Goal: Task Accomplishment & Management: Manage account settings

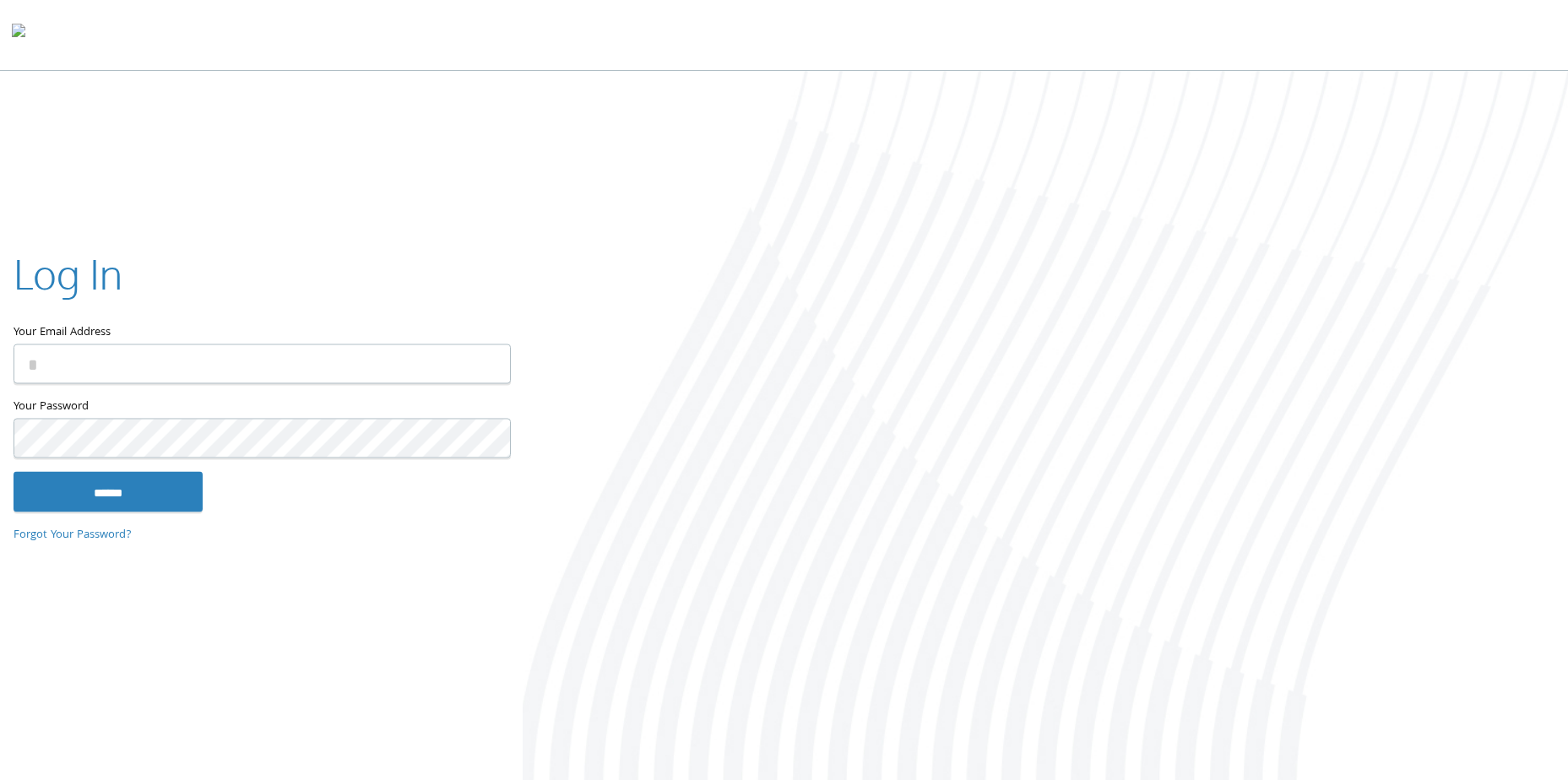
type input "**********"
click at [152, 491] on input "******" at bounding box center [108, 492] width 189 height 41
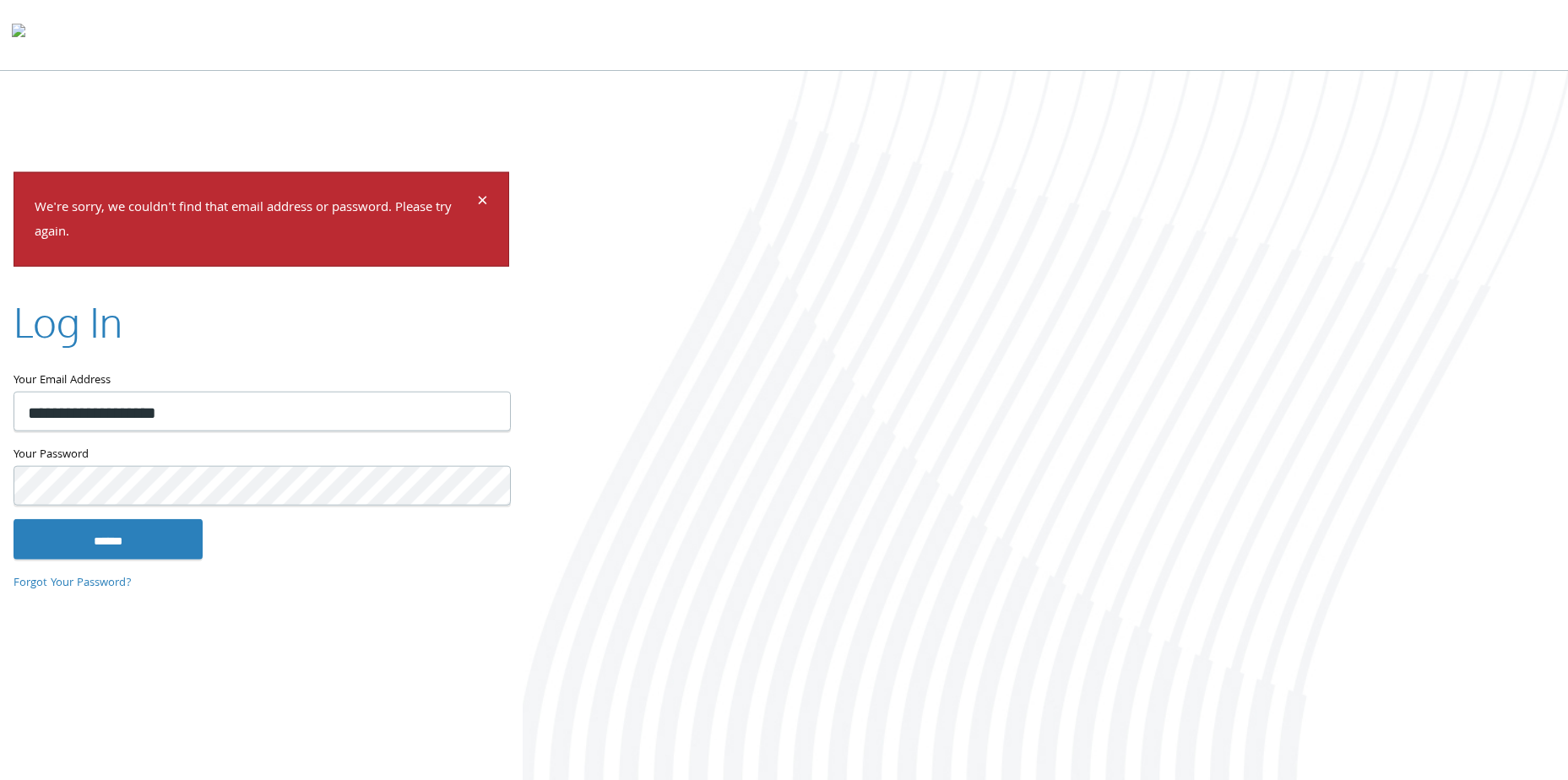
type input "**********"
click at [158, 534] on input "******" at bounding box center [108, 539] width 189 height 41
